Goal: Information Seeking & Learning: Learn about a topic

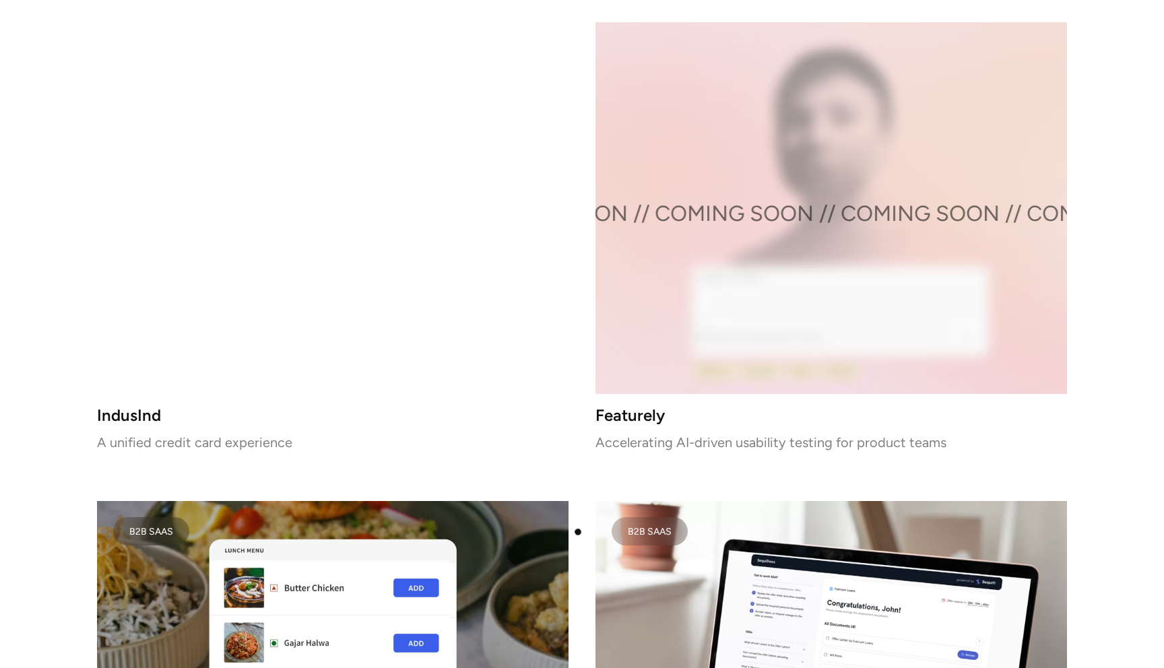
scroll to position [2415, 0]
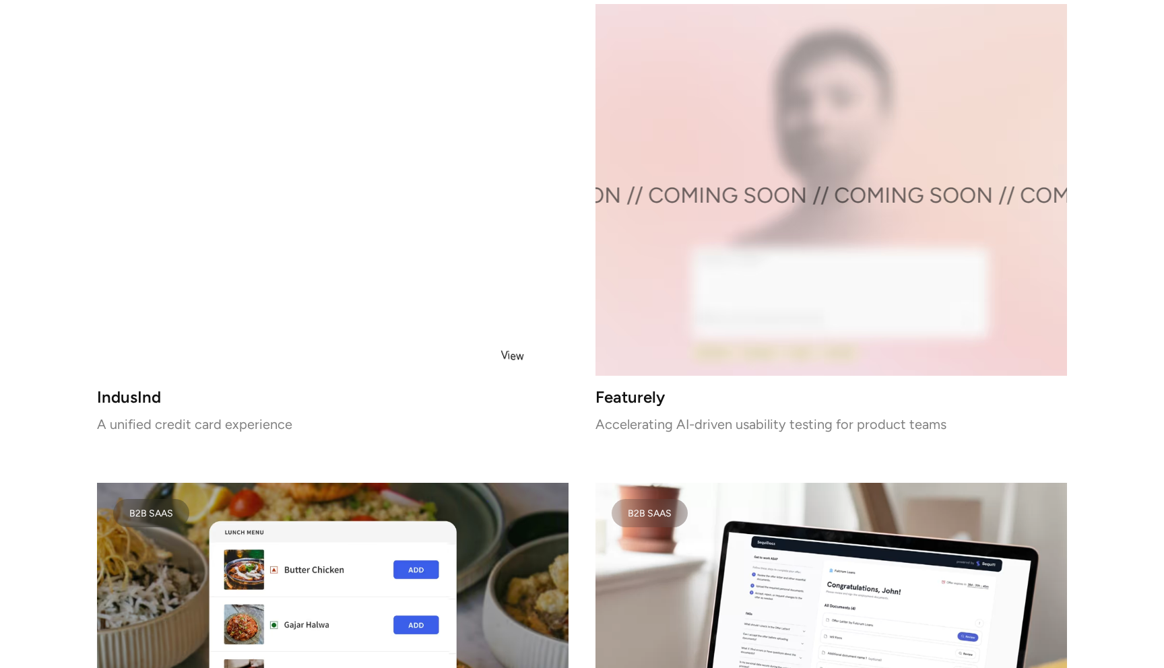
click at [498, 304] on video at bounding box center [332, 190] width 471 height 372
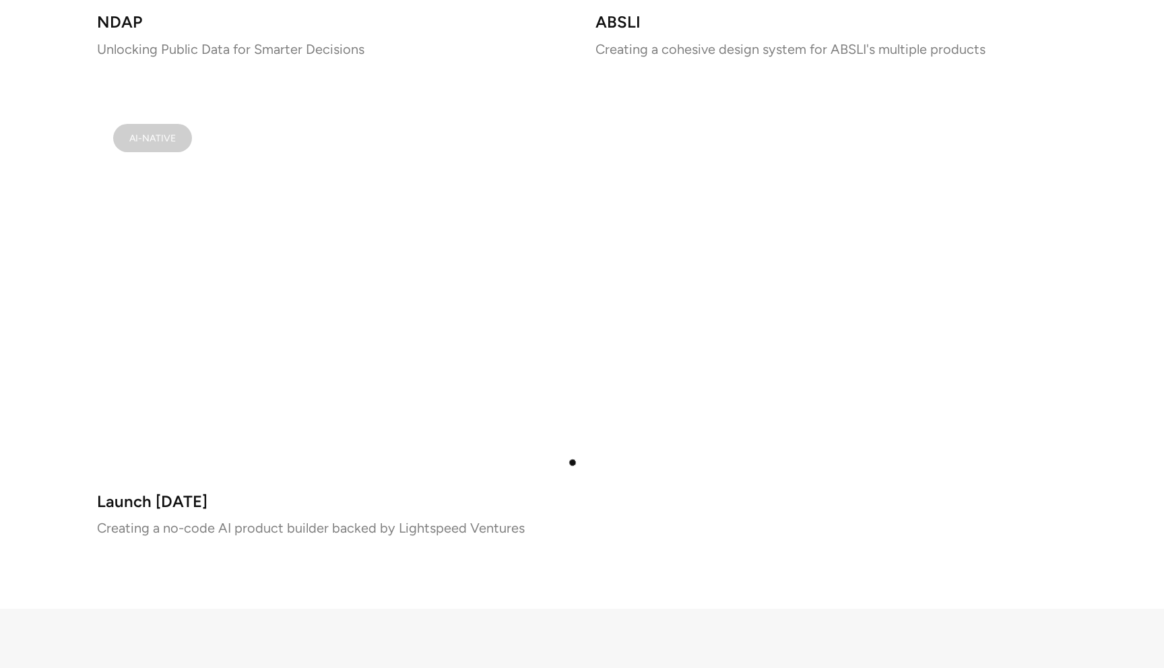
scroll to position [8102, 0]
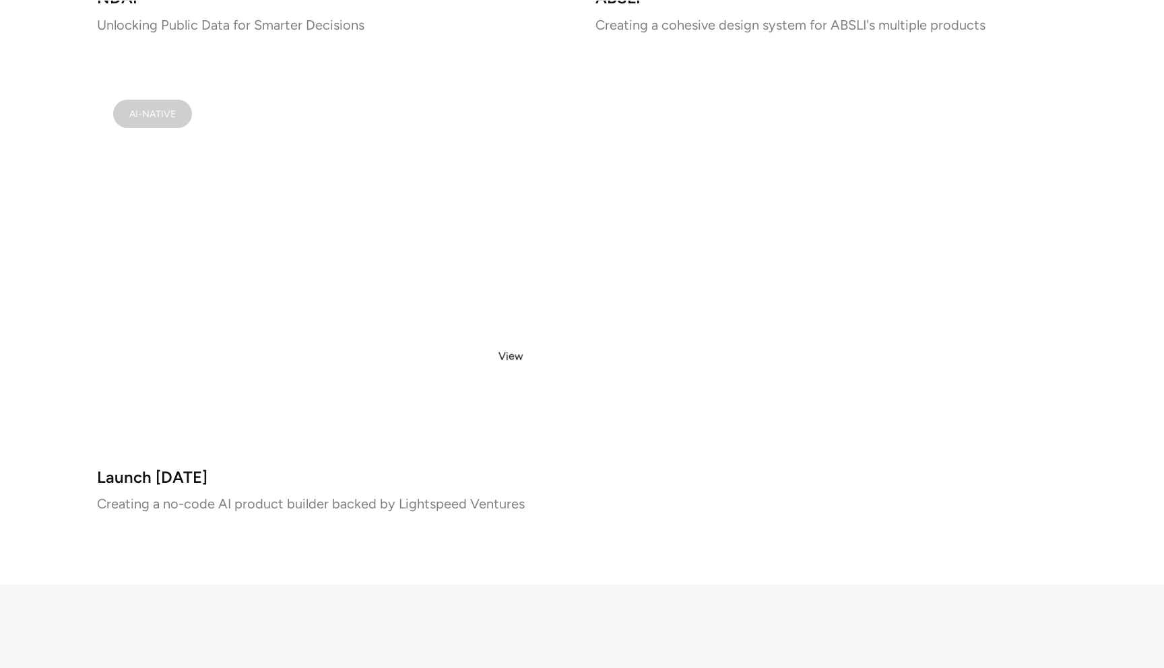
click at [510, 354] on video at bounding box center [332, 269] width 471 height 372
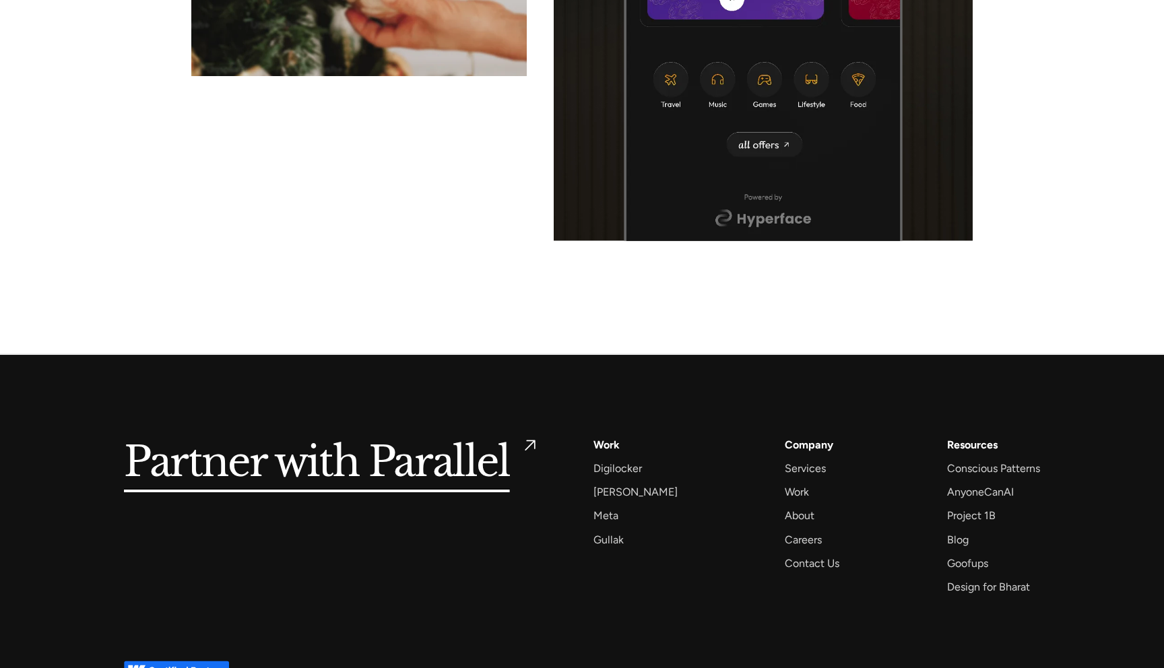
scroll to position [6139, 0]
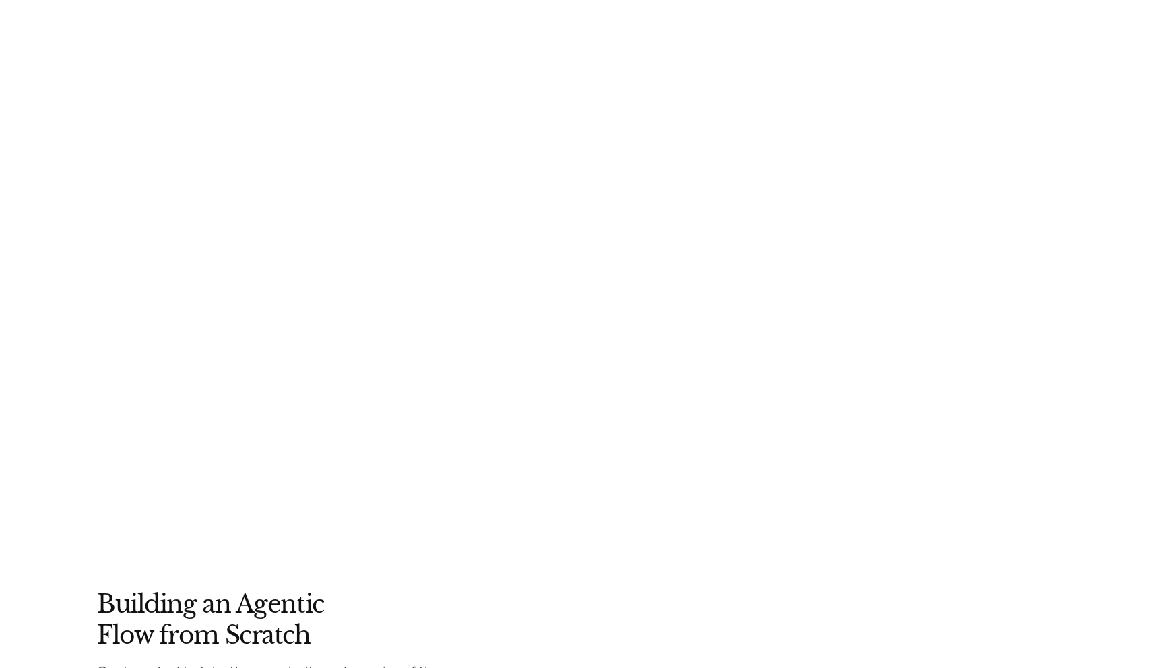
scroll to position [3590, 0]
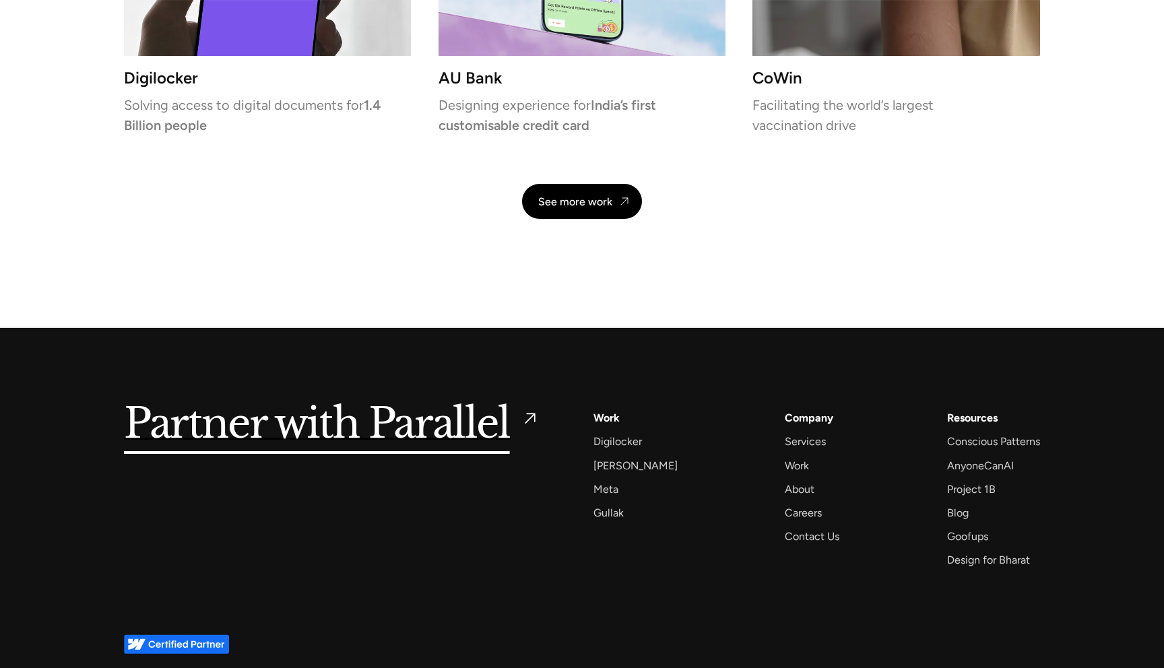
scroll to position [3114, 0]
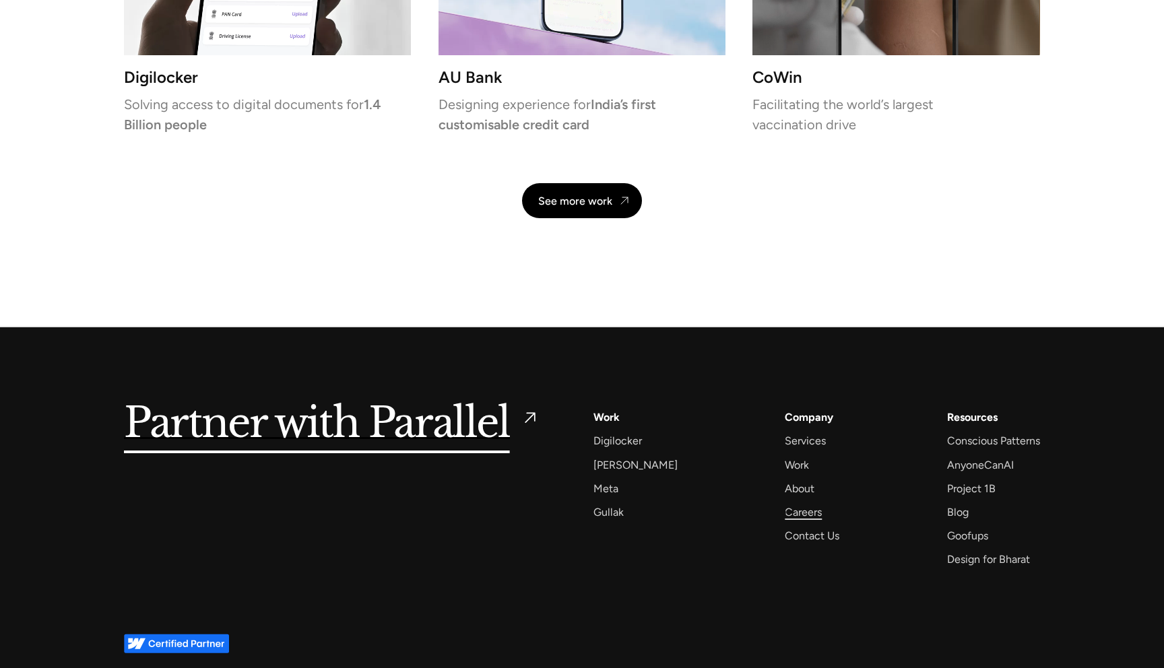
click at [786, 514] on div "Careers" at bounding box center [802, 512] width 37 height 18
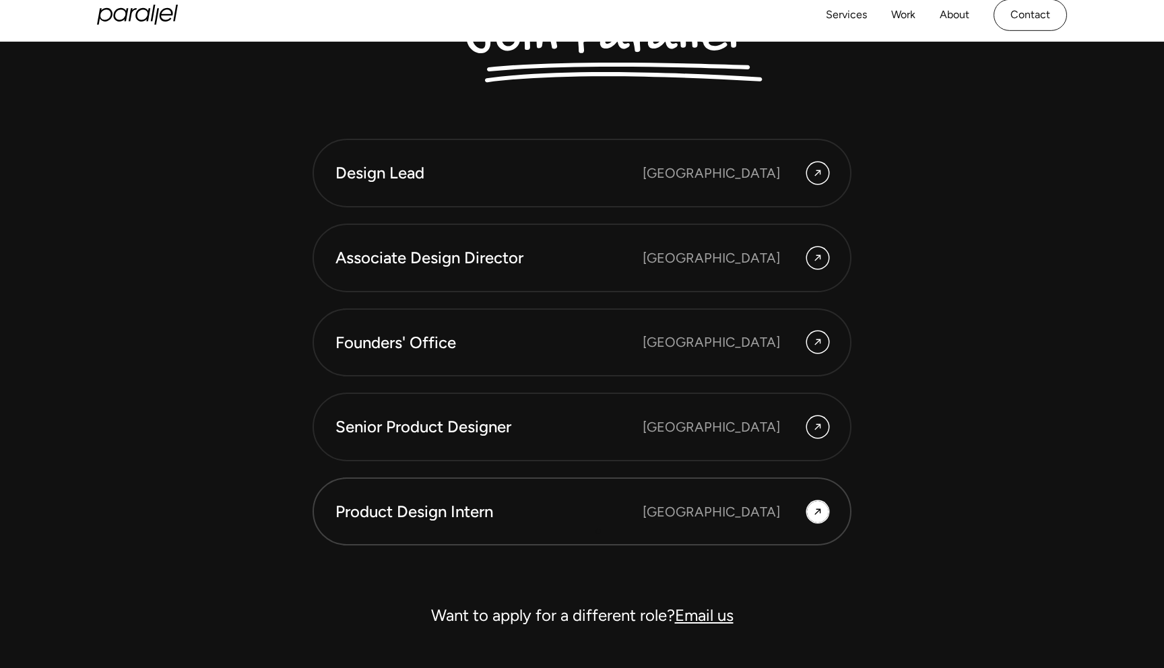
scroll to position [3690, 0]
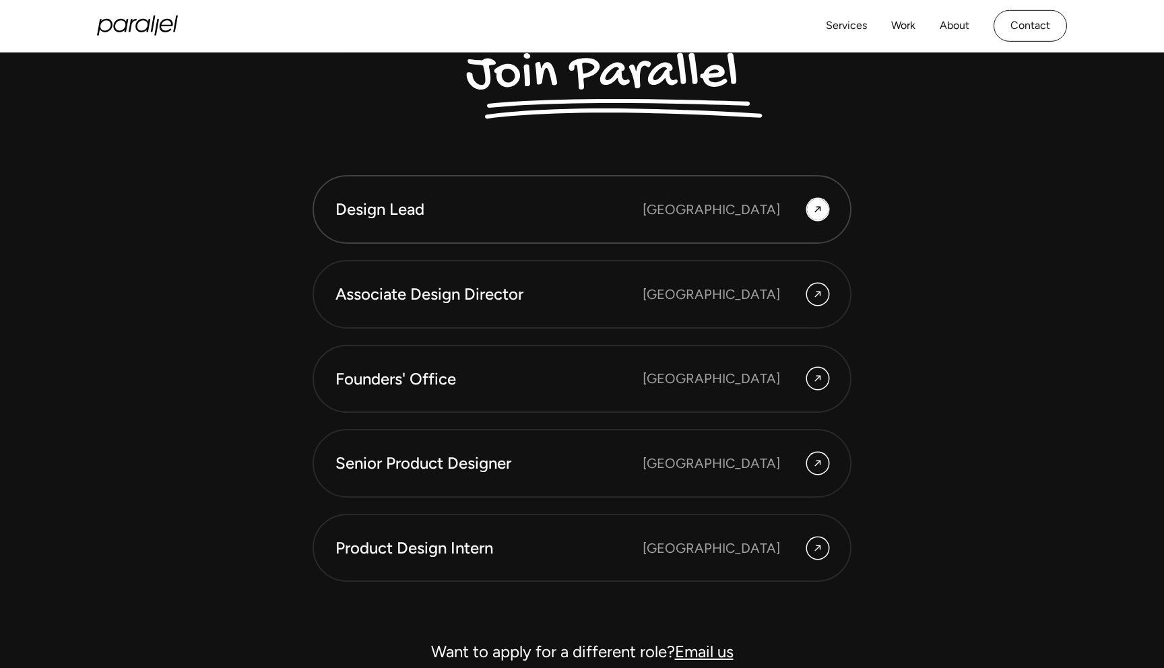
click at [639, 220] on div "Design Lead" at bounding box center [488, 209] width 307 height 23
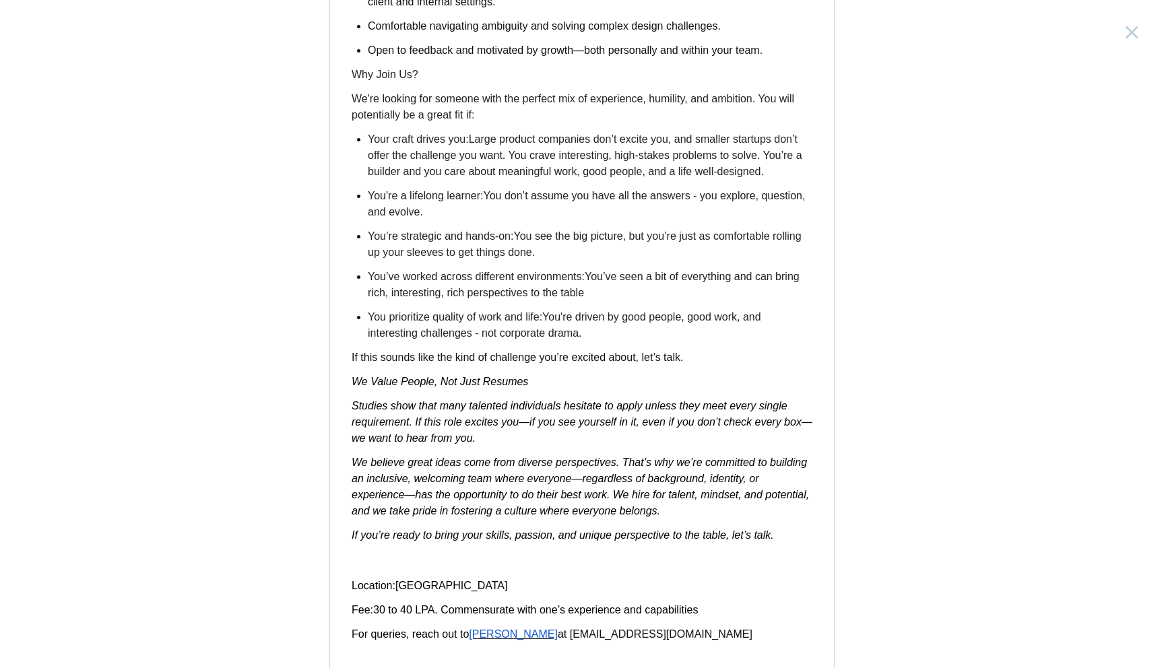
scroll to position [2017, 0]
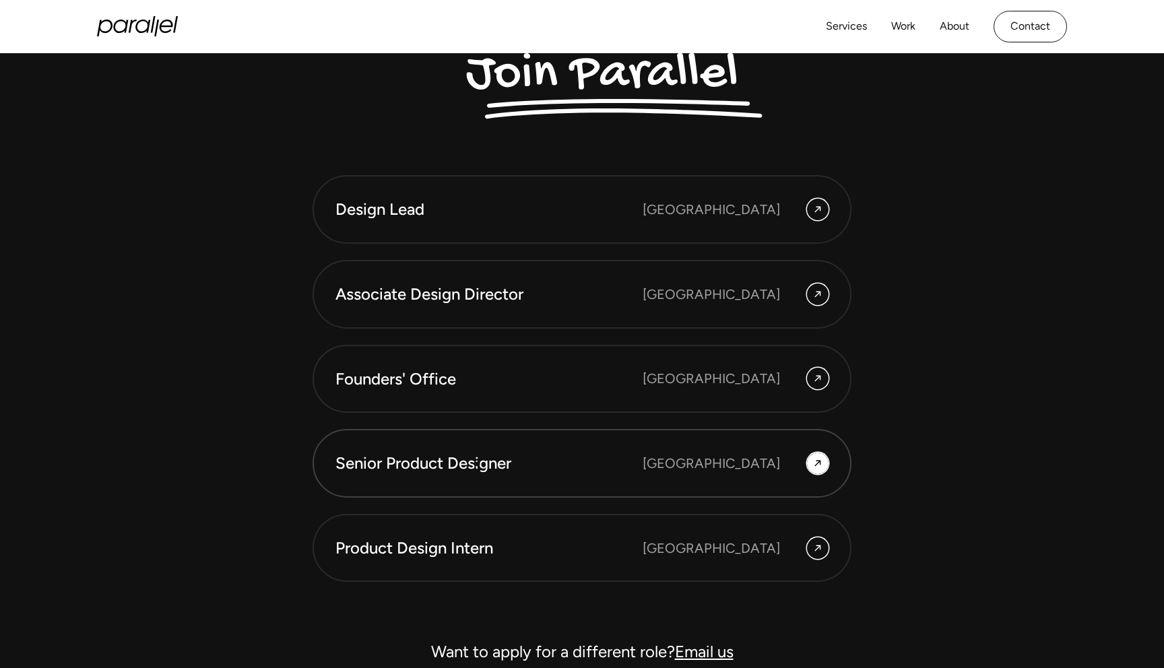
click at [477, 464] on div "Senior Product Designer" at bounding box center [488, 463] width 307 height 23
